Goal: Task Accomplishment & Management: Complete application form

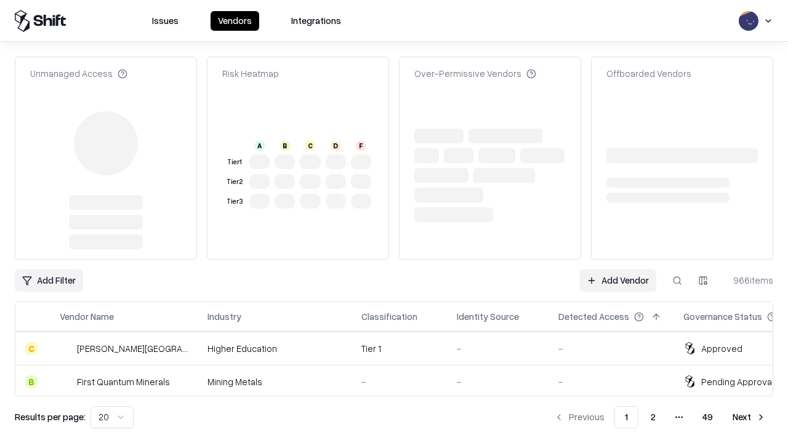
click at [618, 270] on link "Add Vendor" at bounding box center [617, 281] width 77 height 22
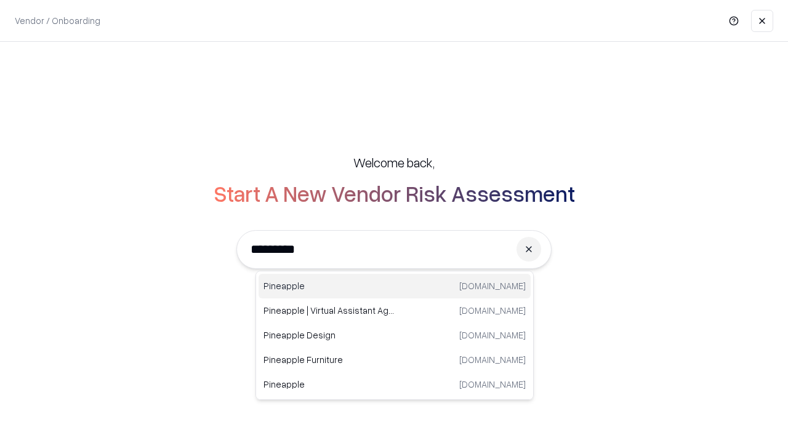
click at [395, 286] on div "Pineapple pineappleenergy.com" at bounding box center [395, 286] width 272 height 25
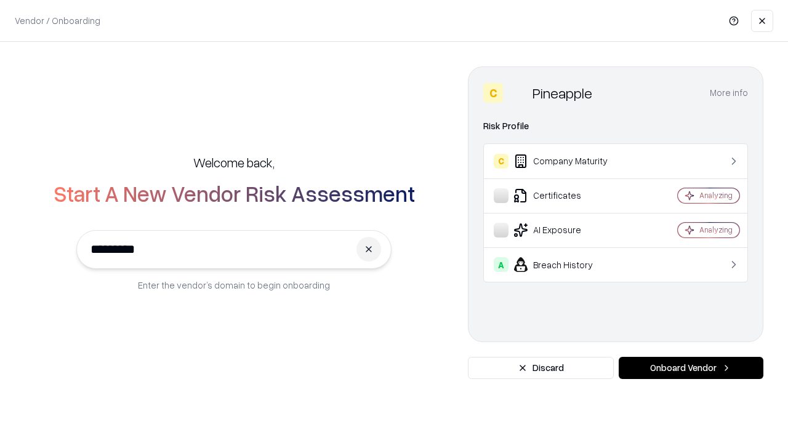
type input "*********"
click at [691, 368] on button "Onboard Vendor" at bounding box center [691, 368] width 145 height 22
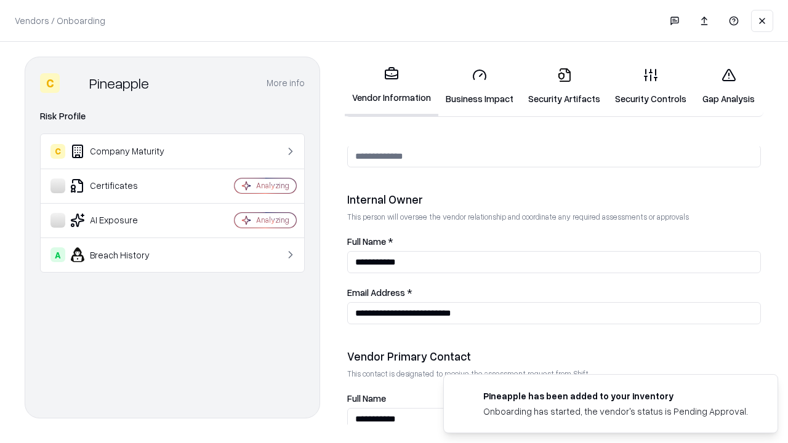
scroll to position [638, 0]
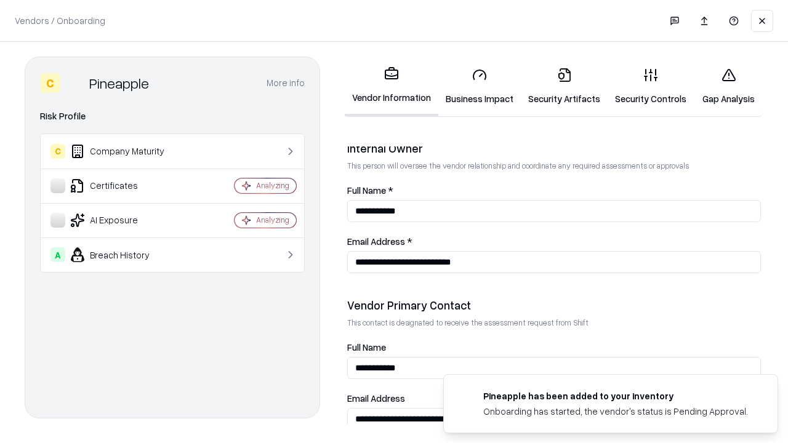
click at [480, 86] on link "Business Impact" at bounding box center [479, 86] width 83 height 57
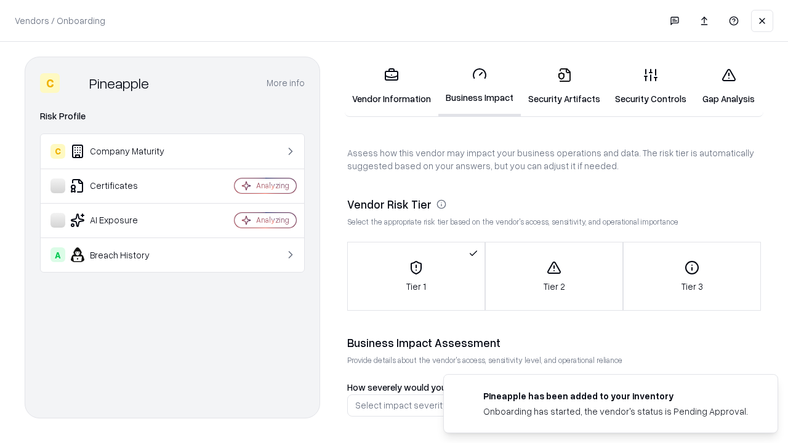
click at [564, 86] on link "Security Artifacts" at bounding box center [564, 86] width 87 height 57
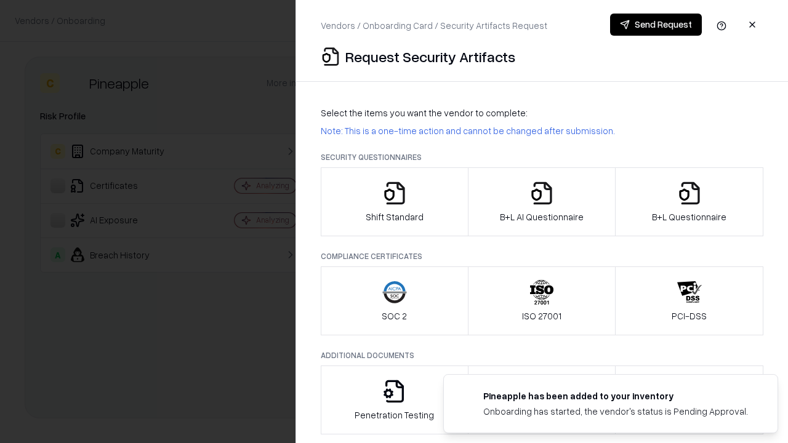
click at [394, 202] on icon "button" at bounding box center [394, 193] width 25 height 25
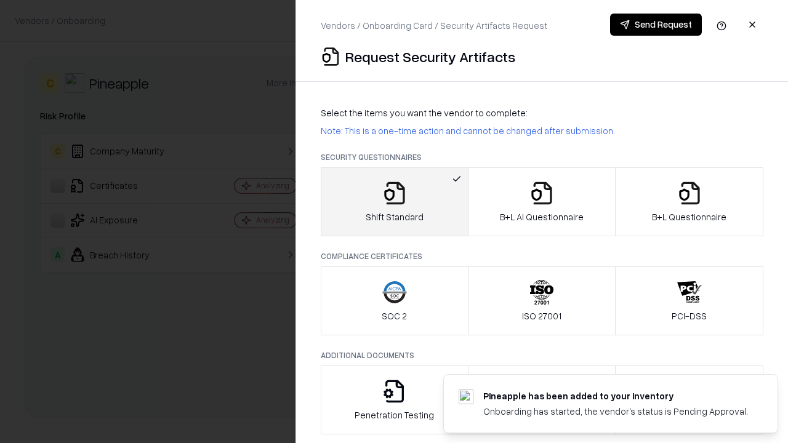
click at [656, 25] on button "Send Request" at bounding box center [656, 25] width 92 height 22
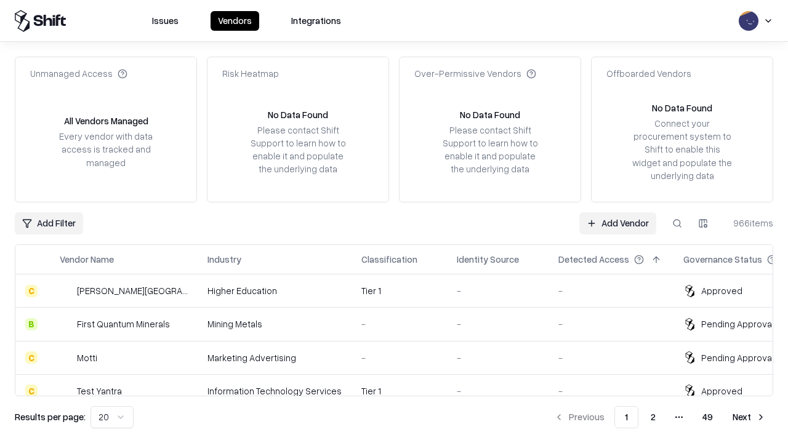
click at [677, 223] on button at bounding box center [677, 223] width 22 height 22
type input "*********"
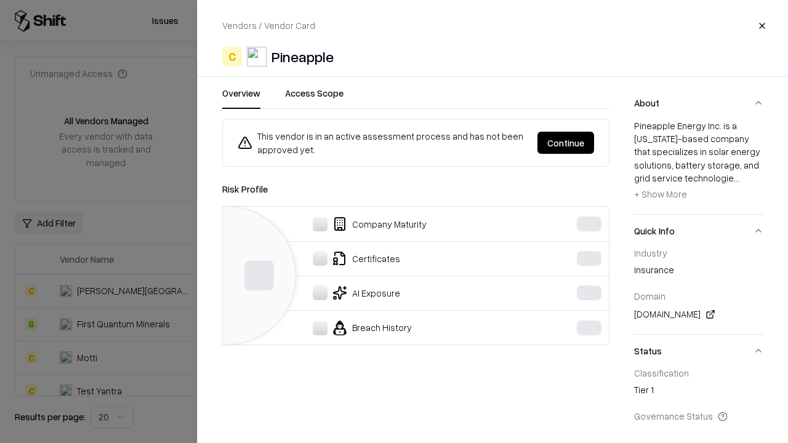
scroll to position [237, 0]
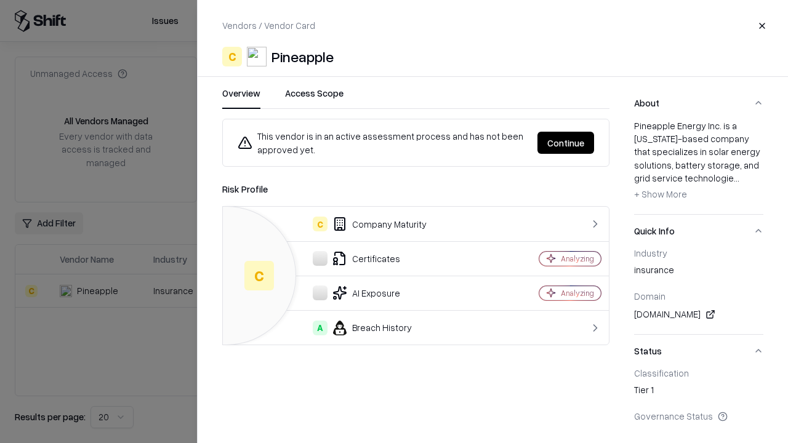
click at [566, 143] on button "Continue" at bounding box center [566, 143] width 57 height 22
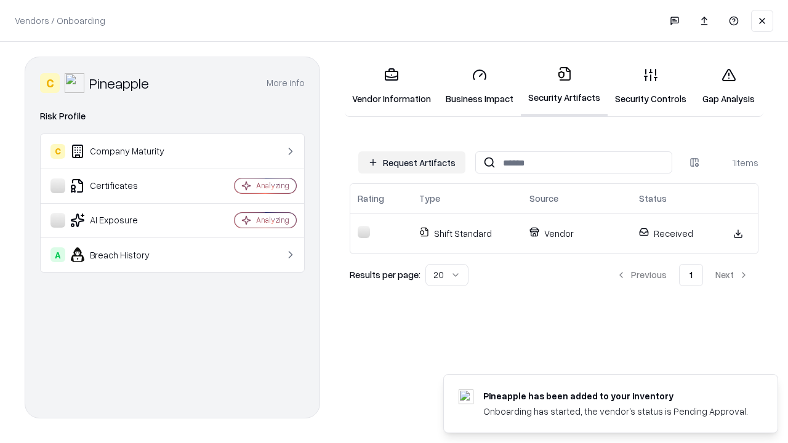
click at [651, 86] on link "Security Controls" at bounding box center [651, 86] width 86 height 57
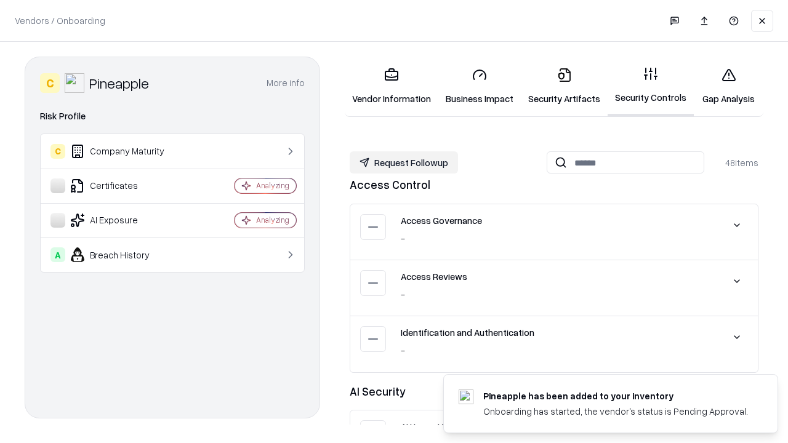
click at [404, 163] on button "Request Followup" at bounding box center [404, 162] width 108 height 22
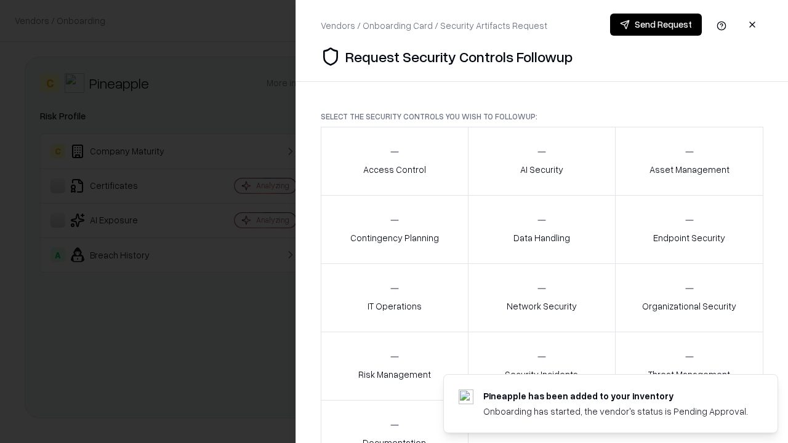
click at [394, 161] on div "Access Control" at bounding box center [394, 161] width 63 height 30
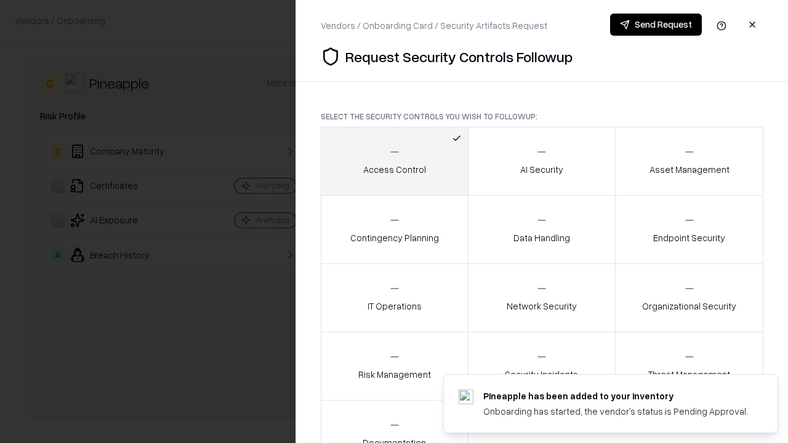
click at [656, 25] on button "Send Request" at bounding box center [656, 25] width 92 height 22
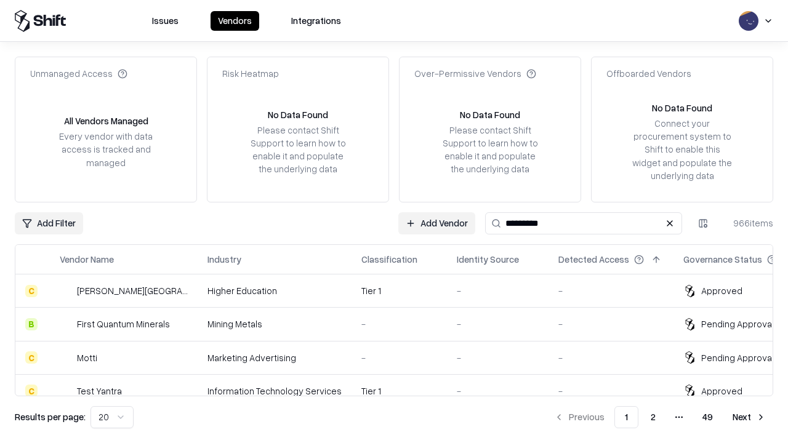
type input "*********"
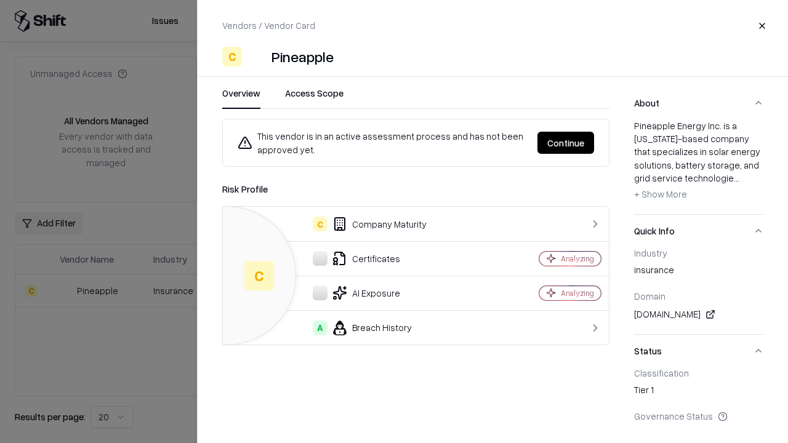
click at [566, 143] on button "Continue" at bounding box center [566, 143] width 57 height 22
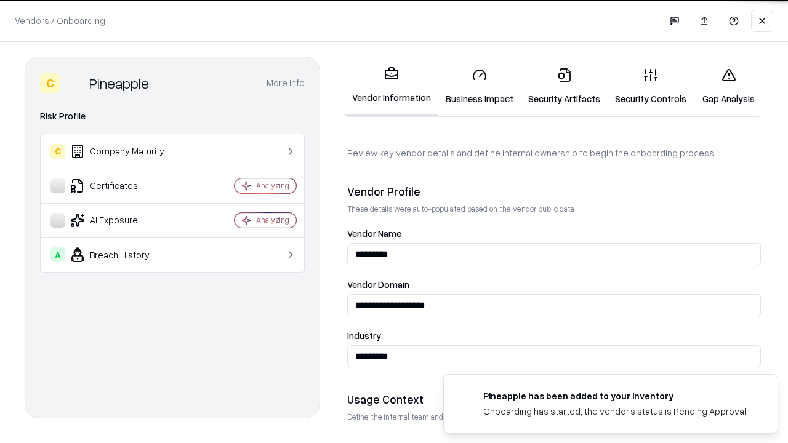
click at [728, 86] on link "Gap Analysis" at bounding box center [729, 86] width 70 height 57
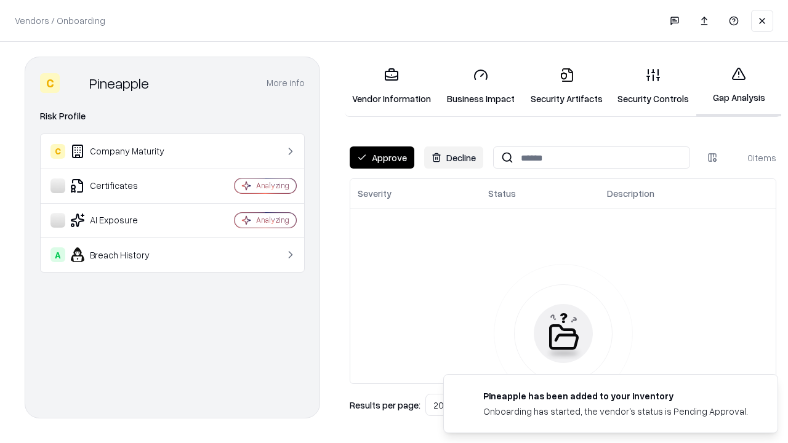
click at [382, 158] on button "Approve" at bounding box center [382, 158] width 65 height 22
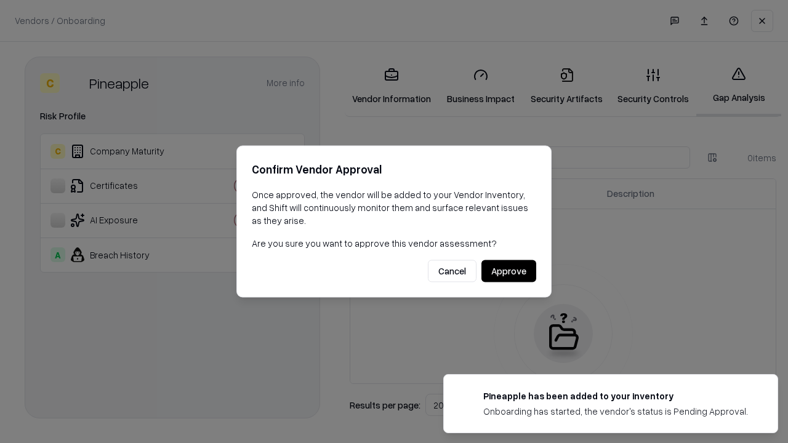
click at [509, 271] on button "Approve" at bounding box center [509, 271] width 55 height 22
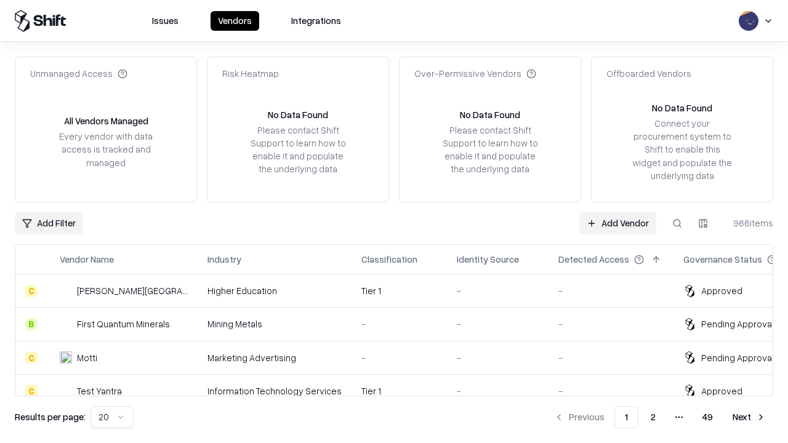
type input "*********"
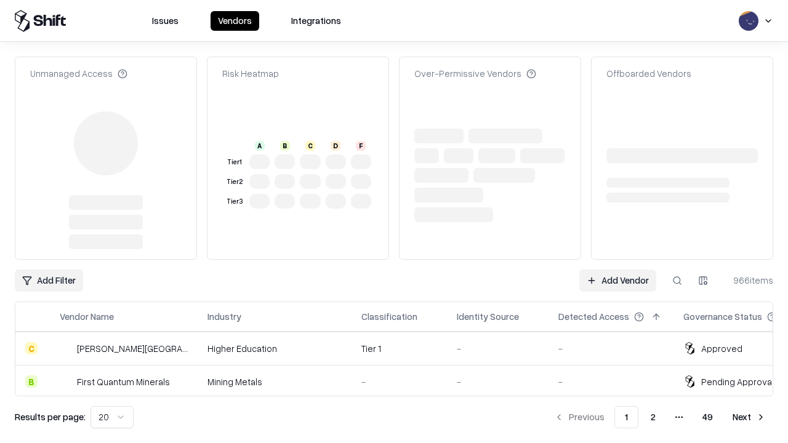
click at [618, 270] on link "Add Vendor" at bounding box center [617, 281] width 77 height 22
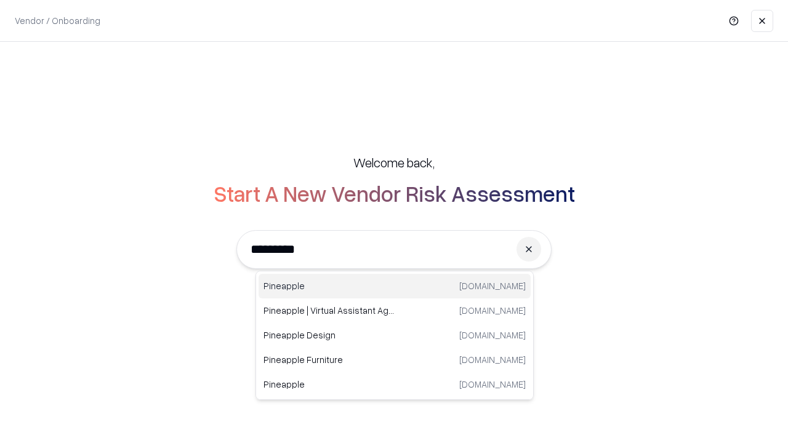
click at [395, 286] on div "Pineapple [DOMAIN_NAME]" at bounding box center [395, 286] width 272 height 25
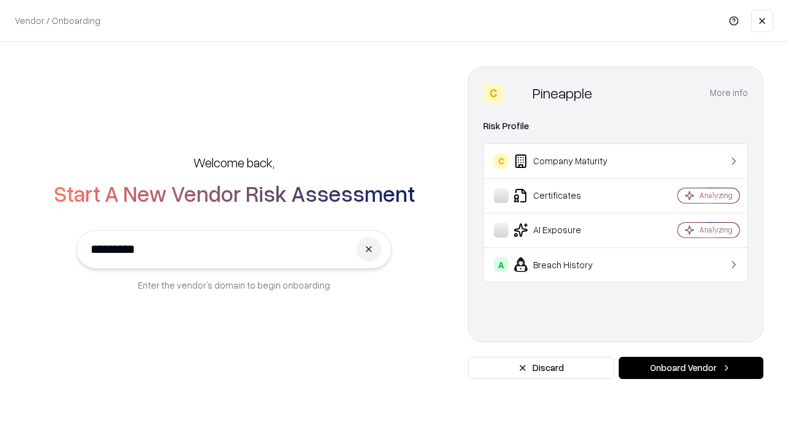
type input "*********"
click at [691, 368] on button "Onboard Vendor" at bounding box center [691, 368] width 145 height 22
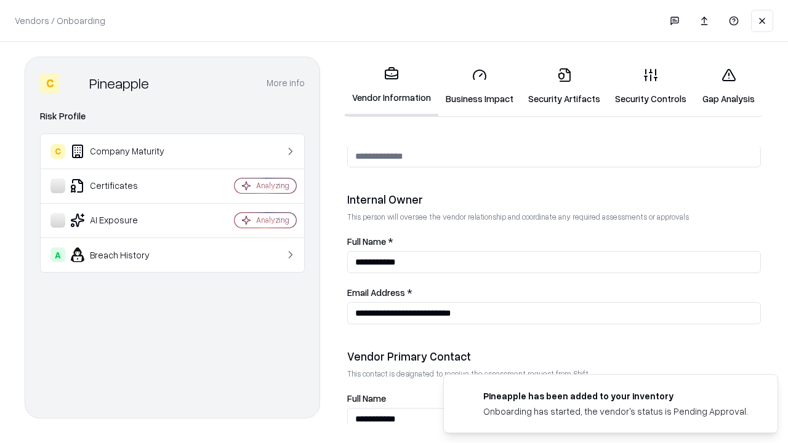
scroll to position [638, 0]
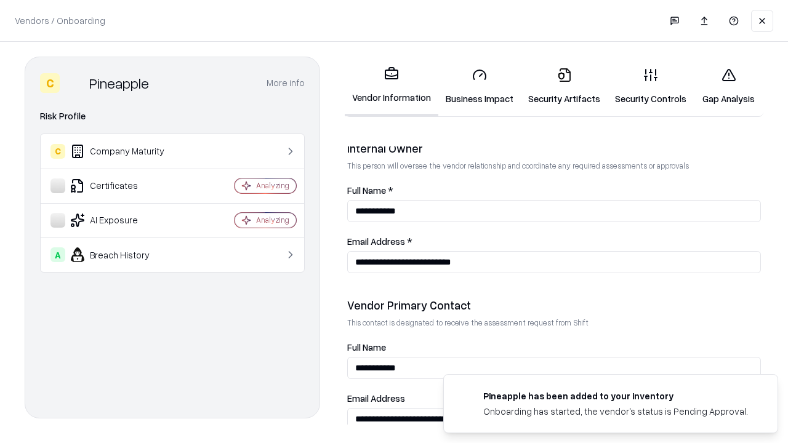
click at [728, 86] on link "Gap Analysis" at bounding box center [729, 86] width 70 height 57
